Goal: Find specific page/section: Find specific page/section

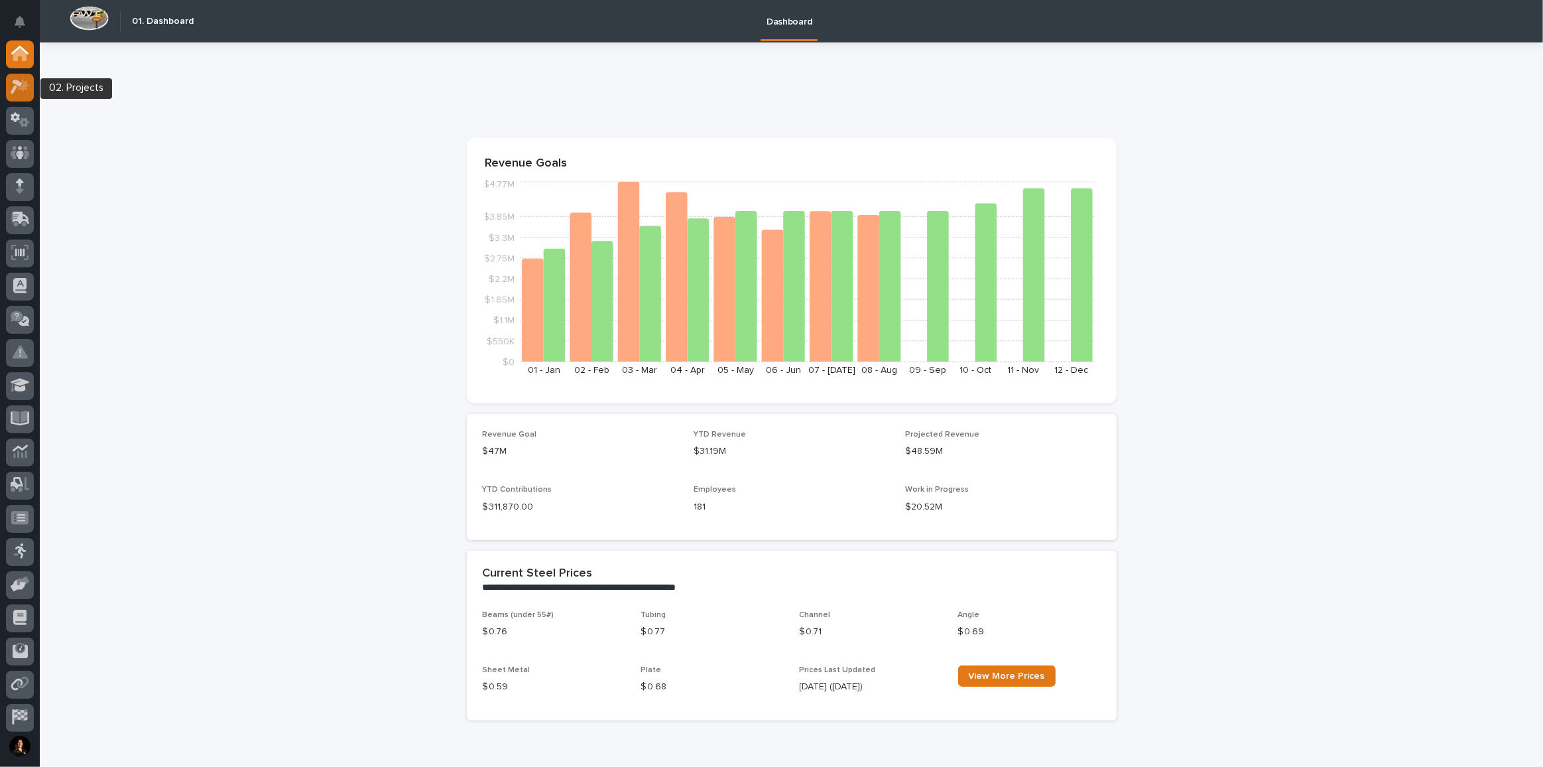
click at [29, 80] on icon at bounding box center [20, 86] width 19 height 15
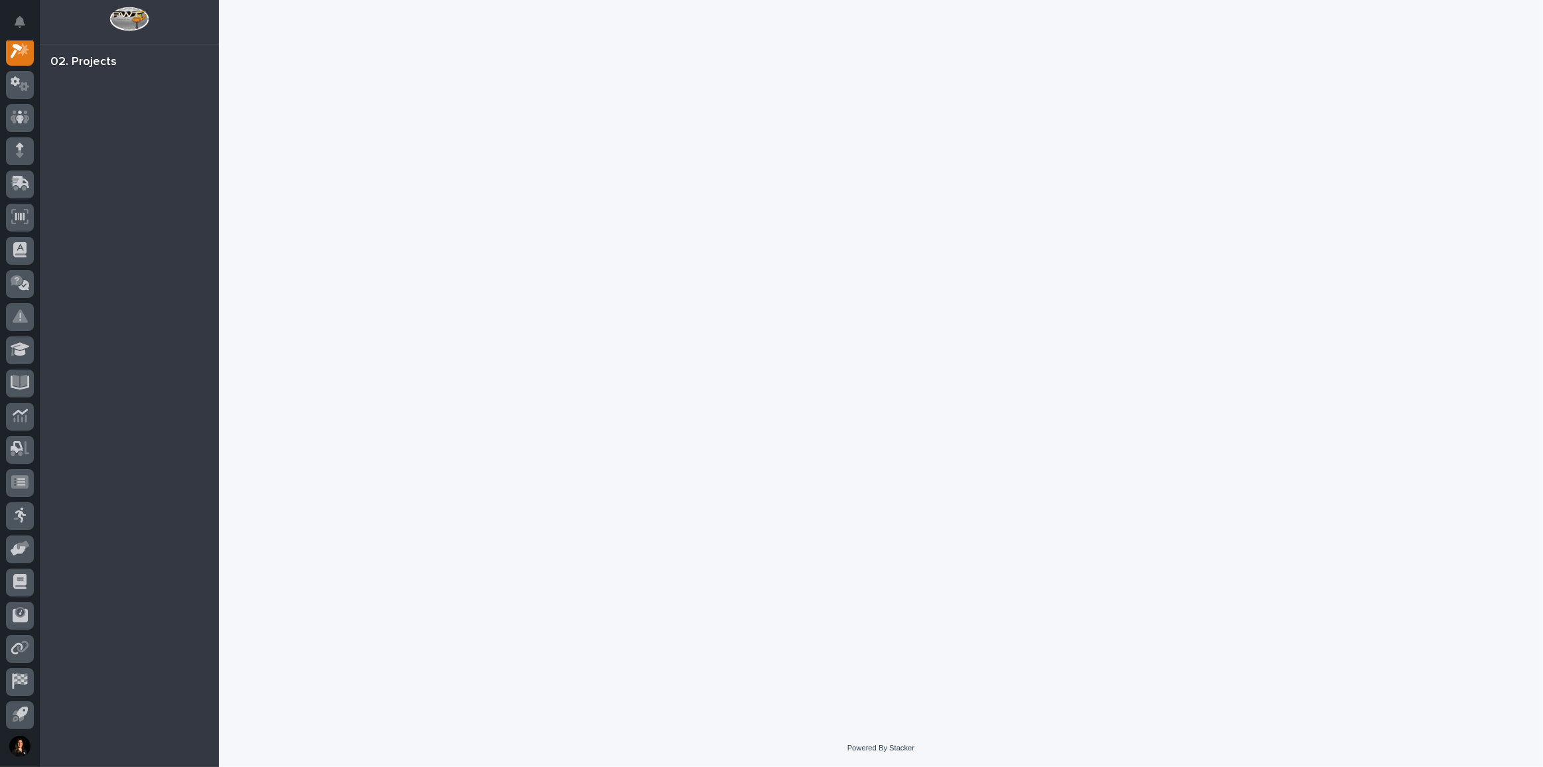
scroll to position [33, 0]
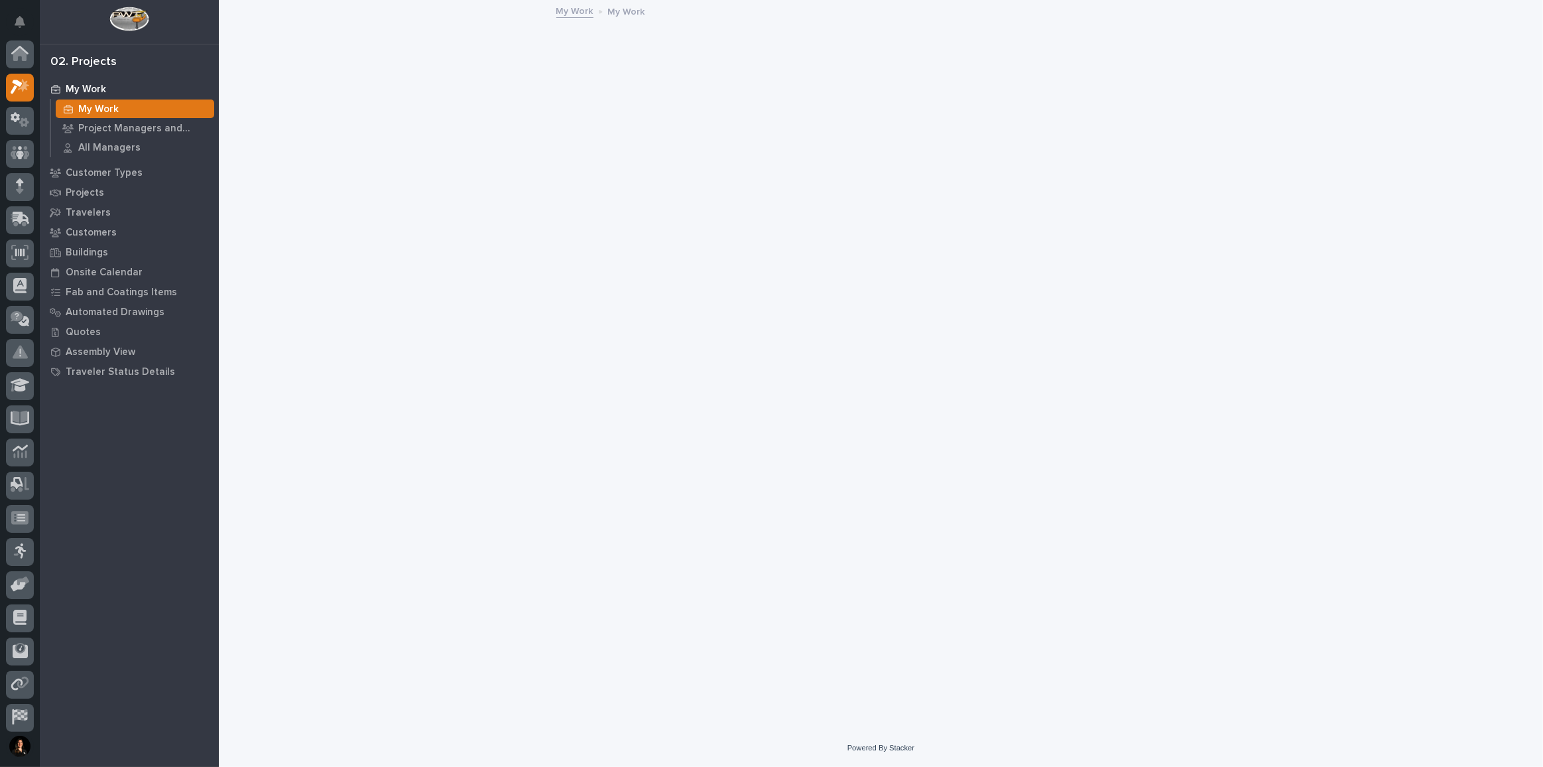
scroll to position [33, 0]
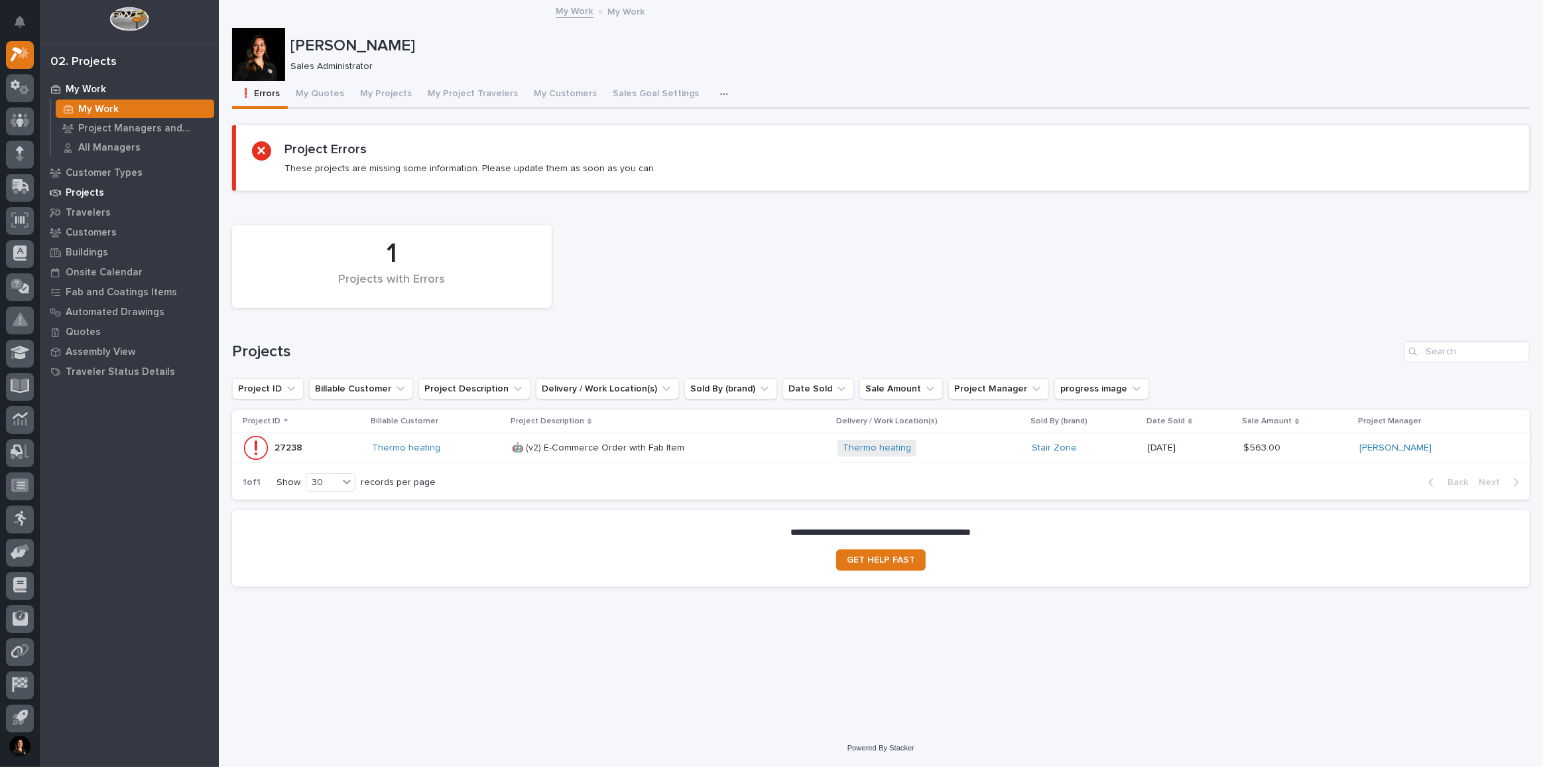
click at [86, 190] on p "Projects" at bounding box center [85, 193] width 38 height 12
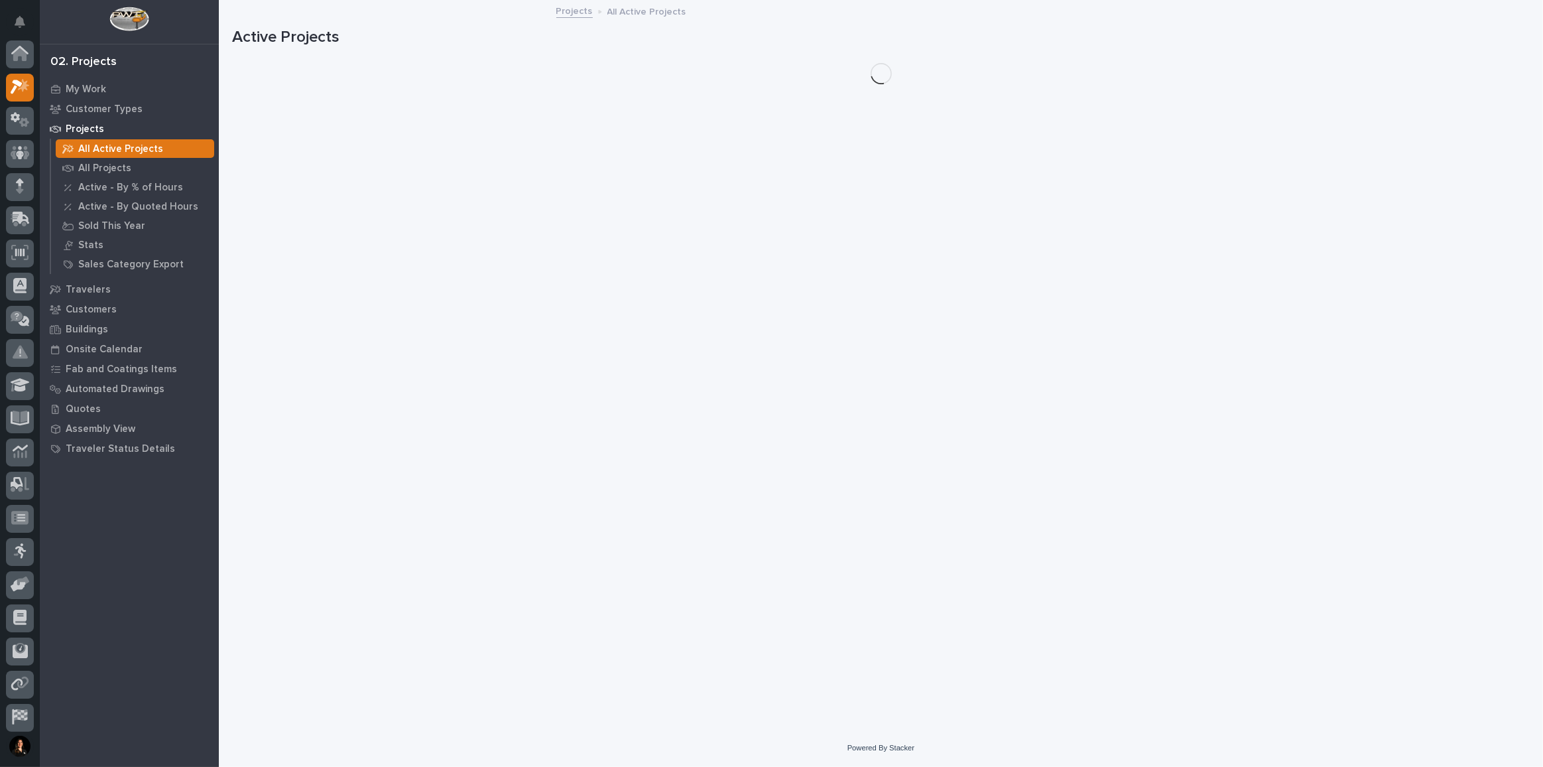
scroll to position [33, 0]
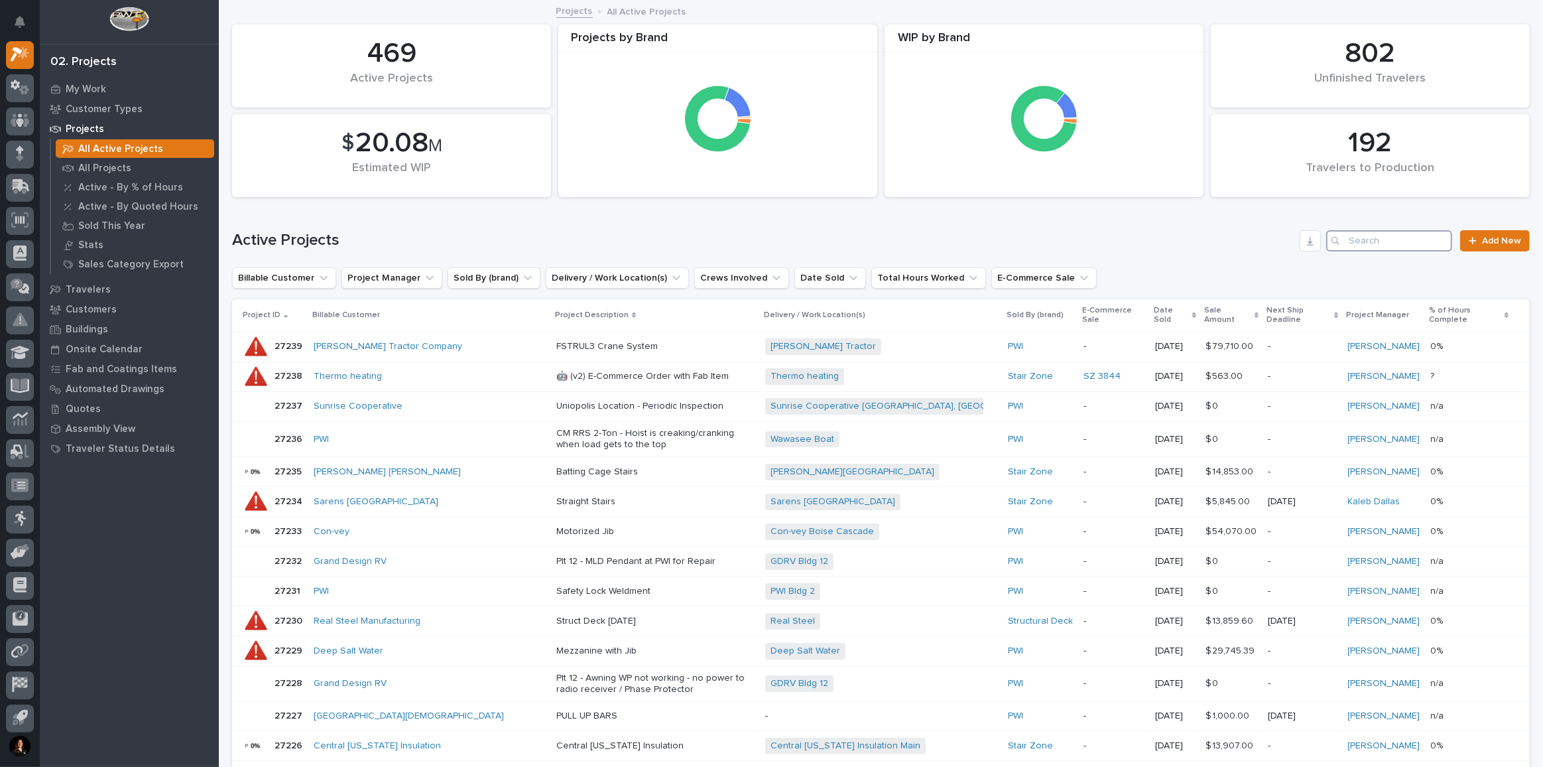
click at [1413, 240] on input "Search" at bounding box center [1390, 240] width 126 height 21
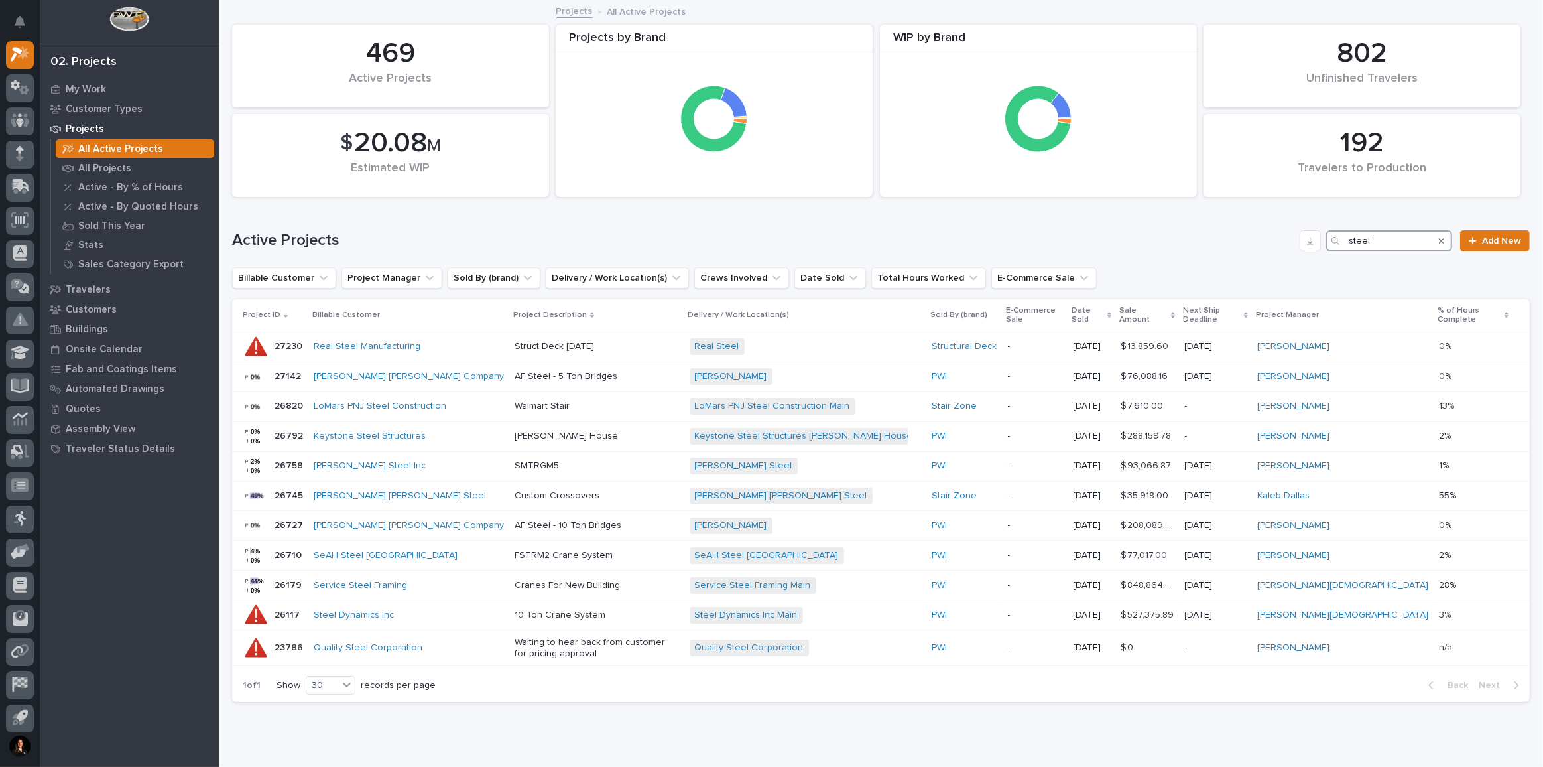
type input "steel"
